Goal: Navigation & Orientation: Understand site structure

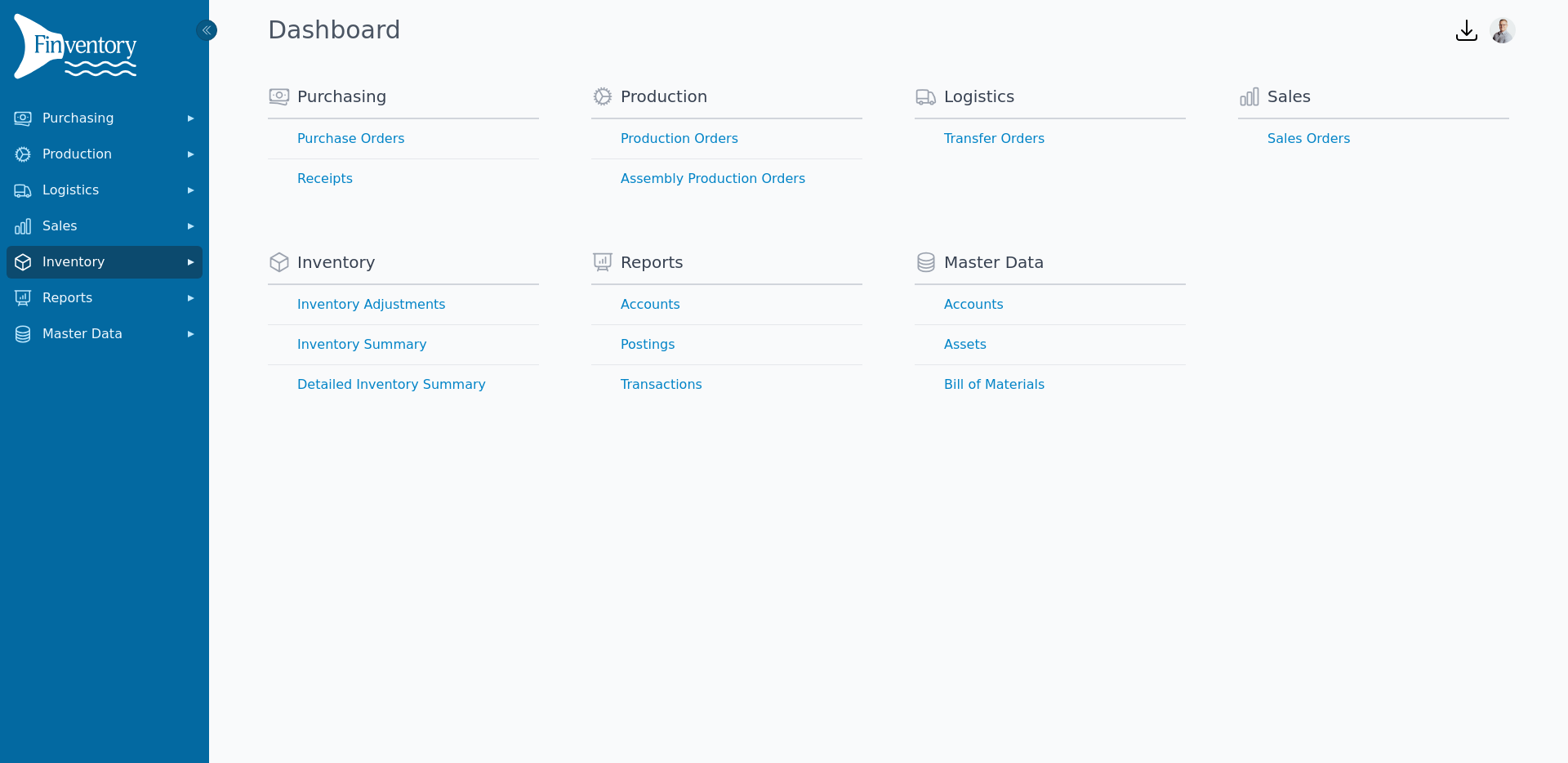
click at [118, 269] on span "Inventory" at bounding box center [107, 261] width 130 height 19
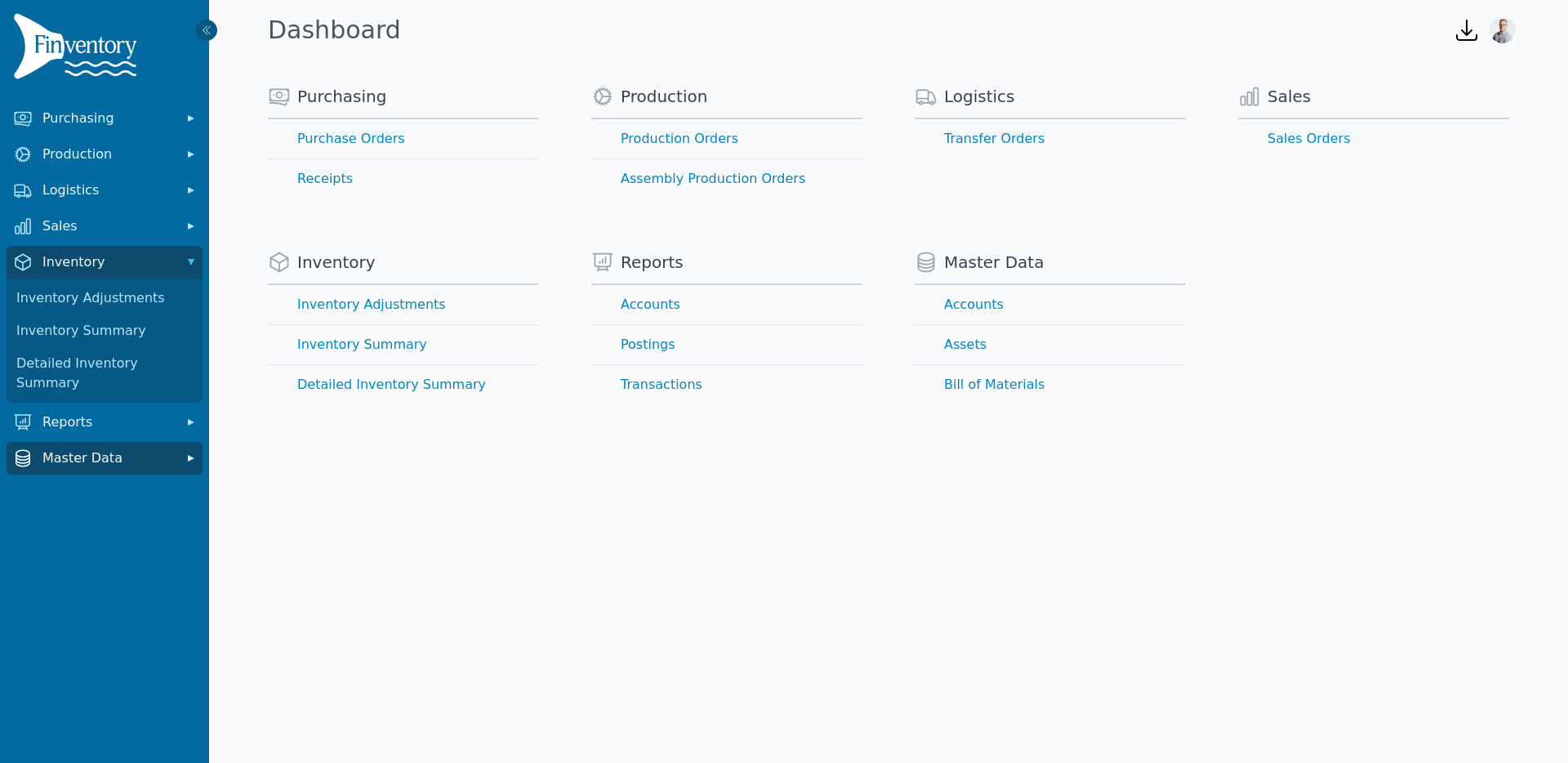
click at [133, 442] on button "Master Data" at bounding box center [105, 459] width 196 height 33
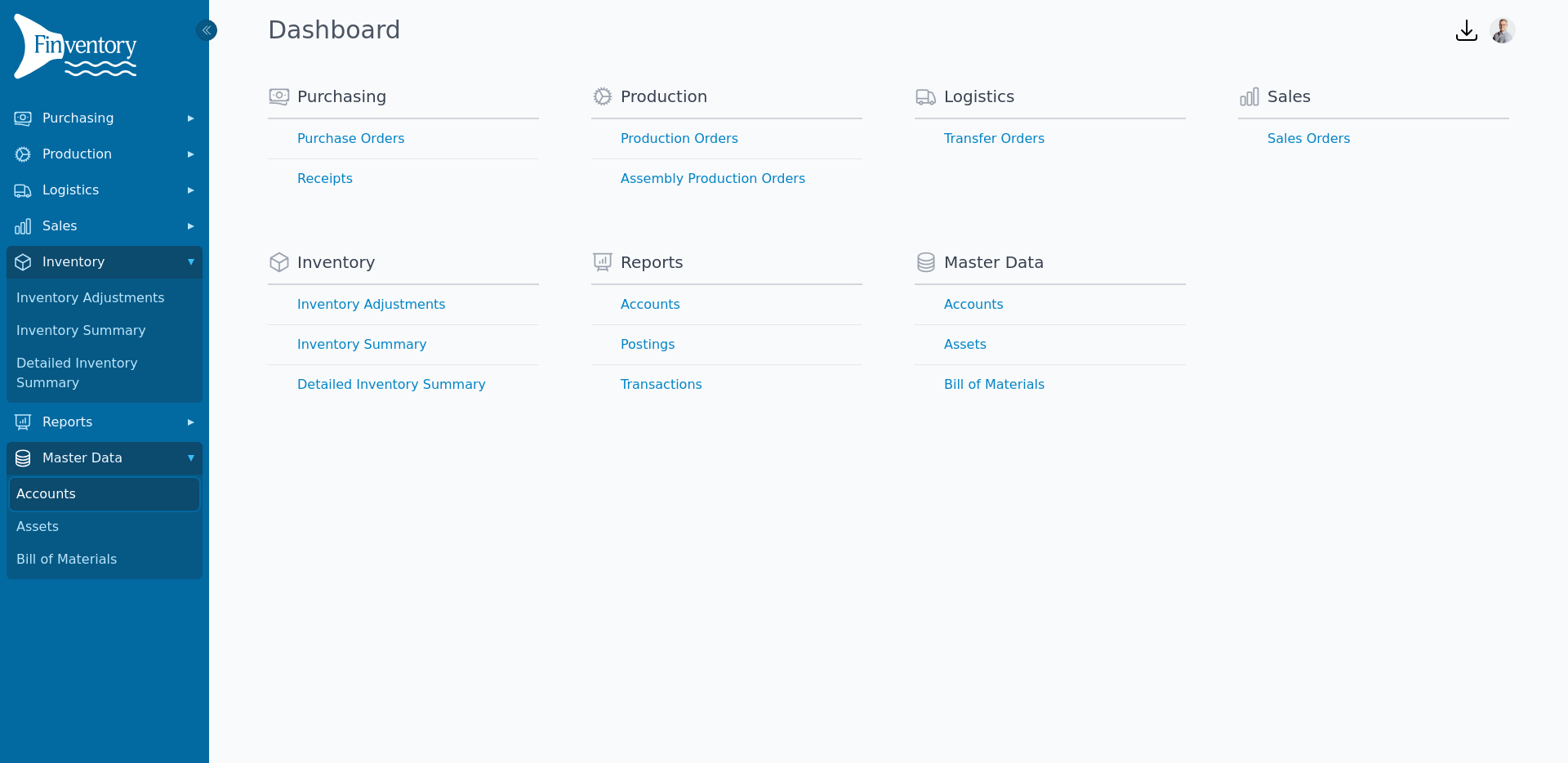
click at [59, 478] on link "Accounts" at bounding box center [105, 494] width 190 height 33
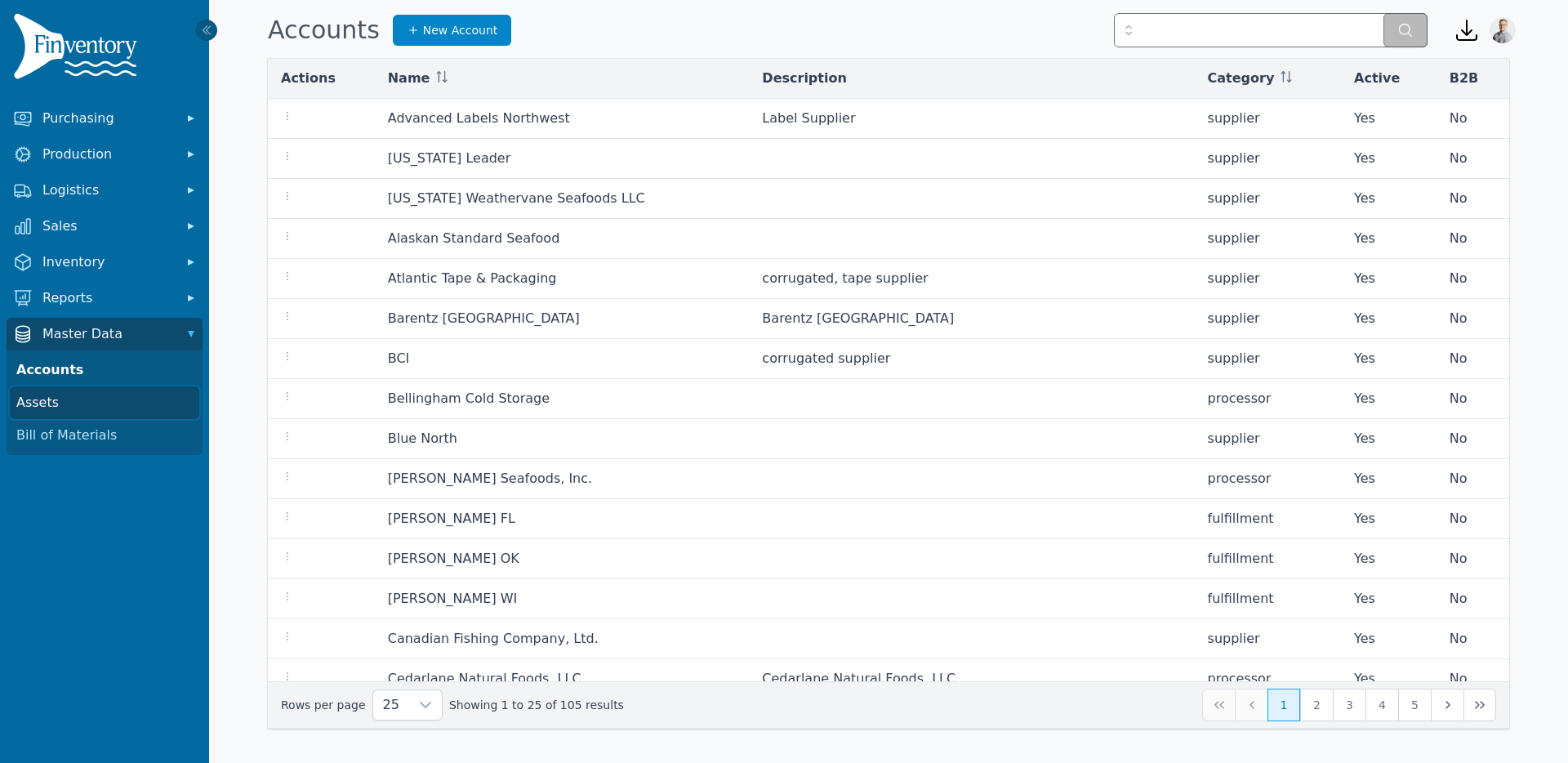
click at [104, 395] on link "Assets" at bounding box center [105, 403] width 190 height 33
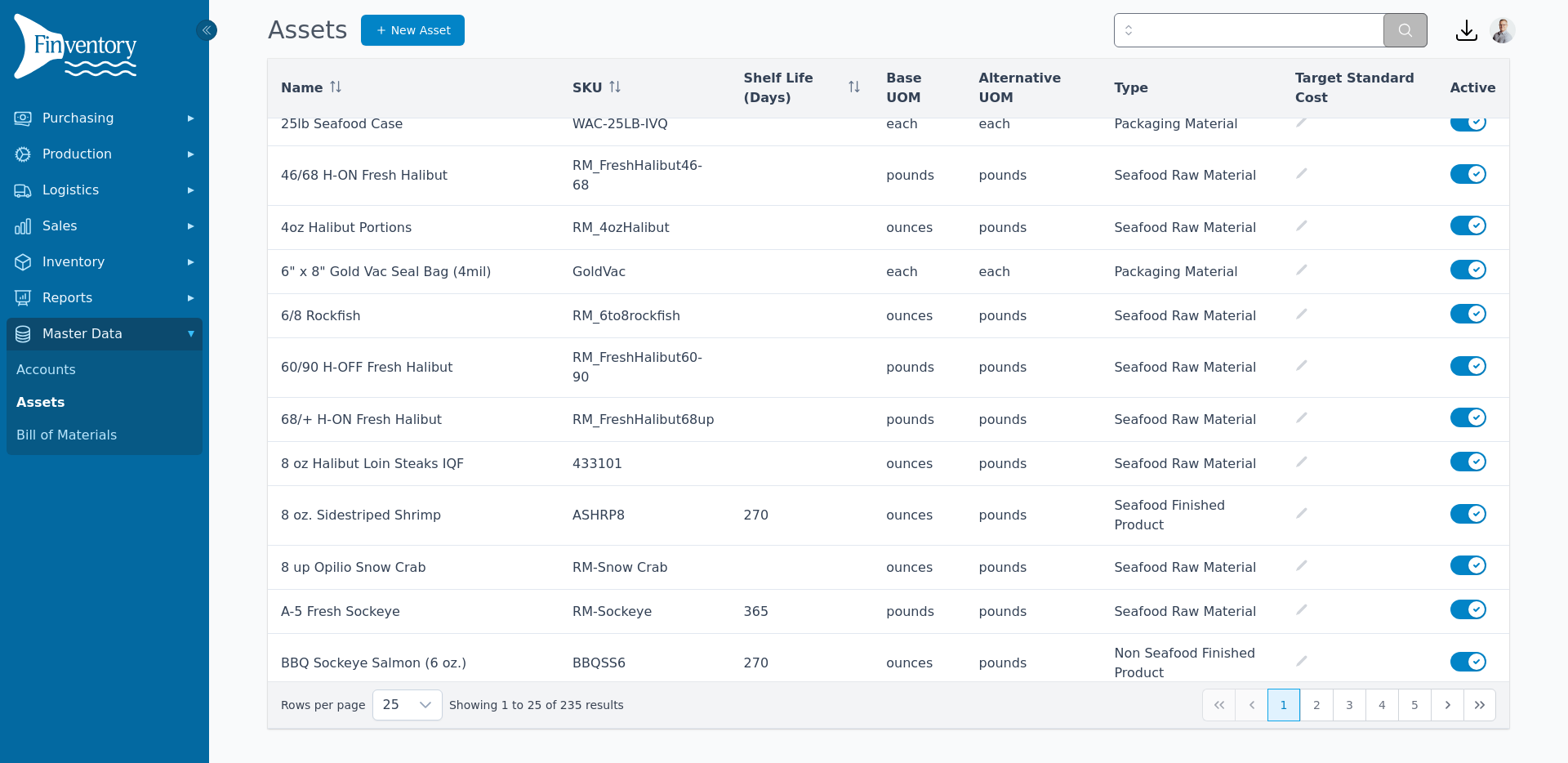
scroll to position [500, 0]
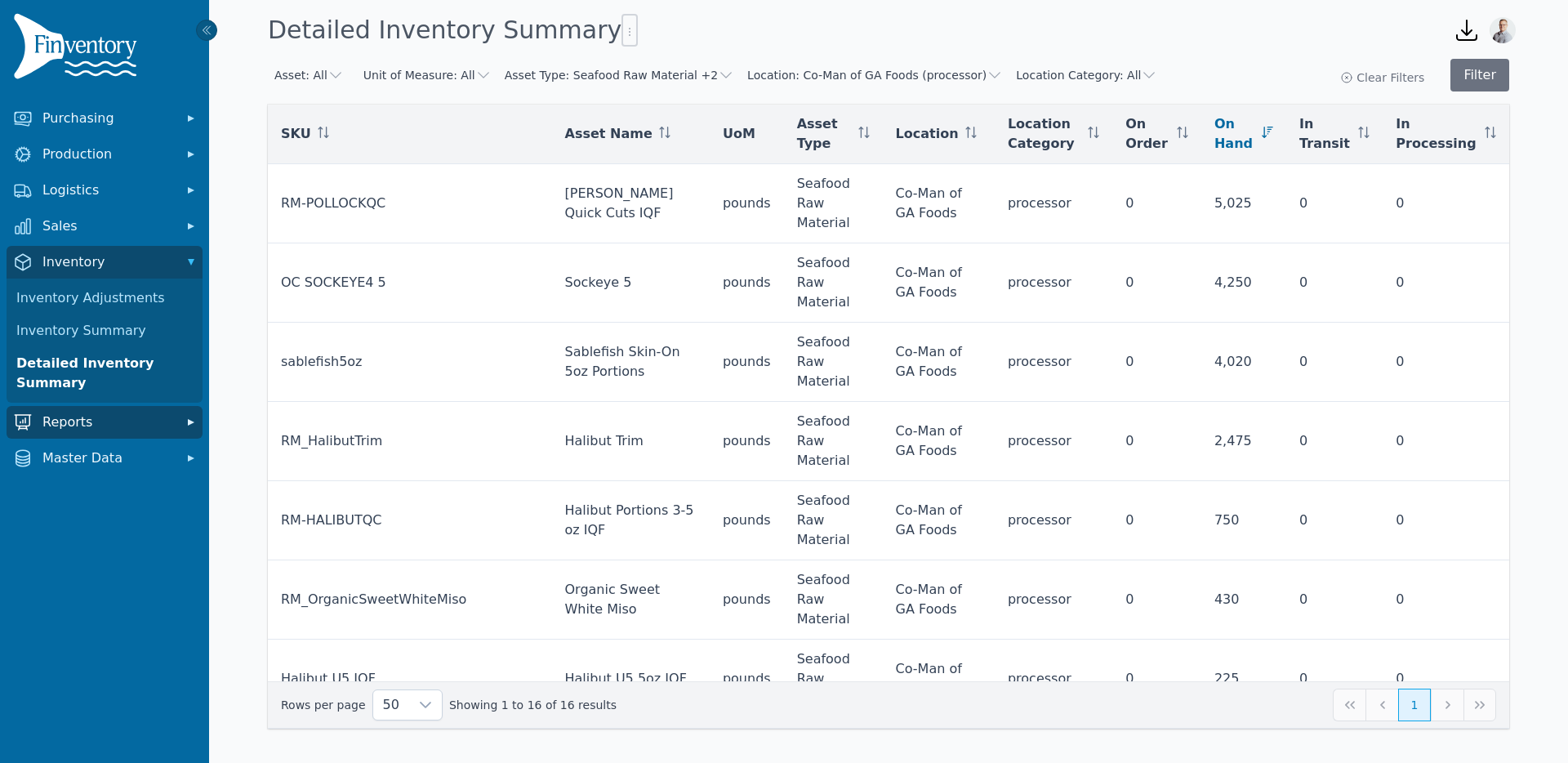
click at [79, 422] on span "Reports" at bounding box center [107, 422] width 130 height 19
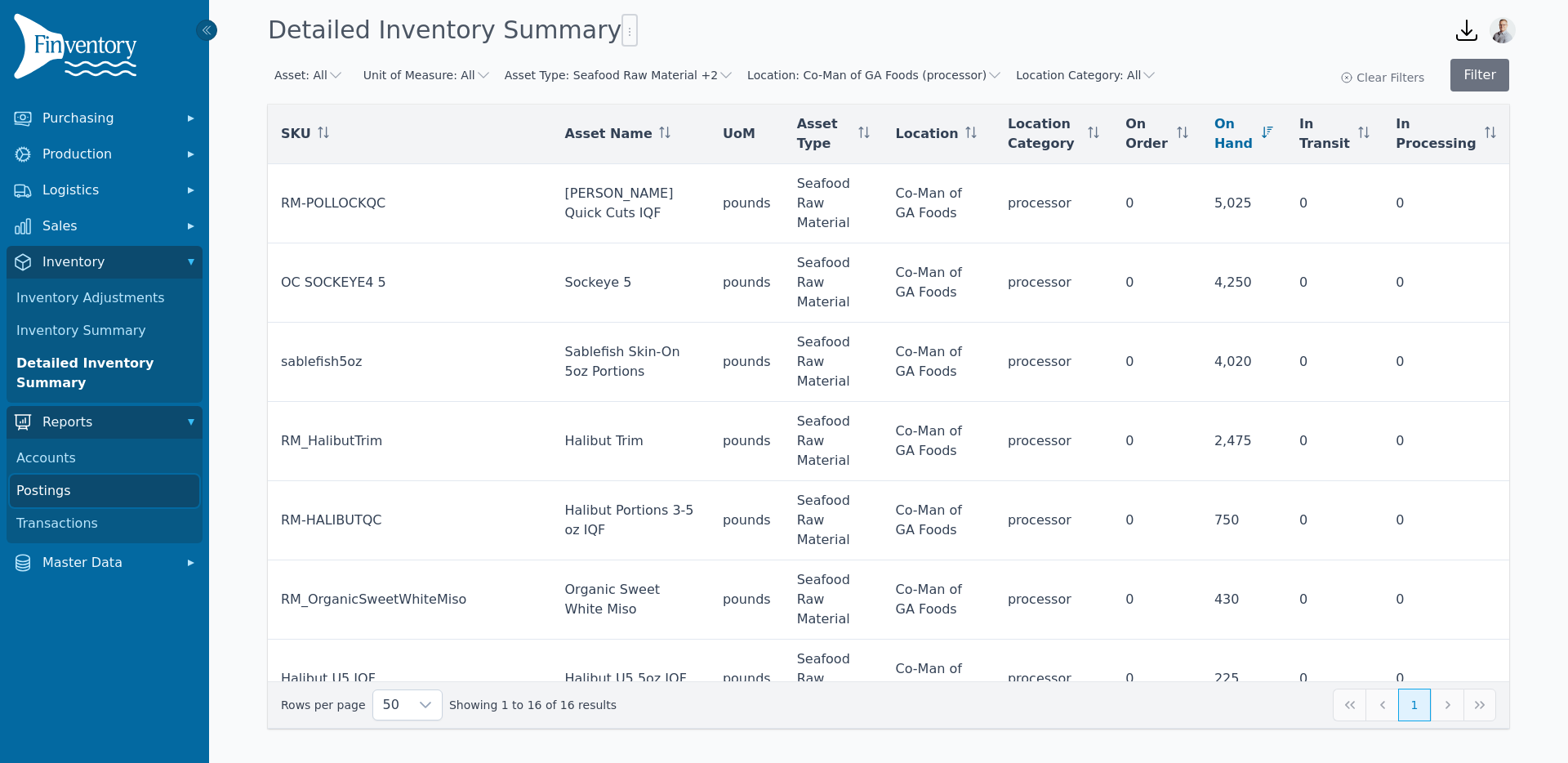
click at [57, 486] on link "Postings" at bounding box center [105, 491] width 190 height 33
